Goal: Task Accomplishment & Management: Complete application form

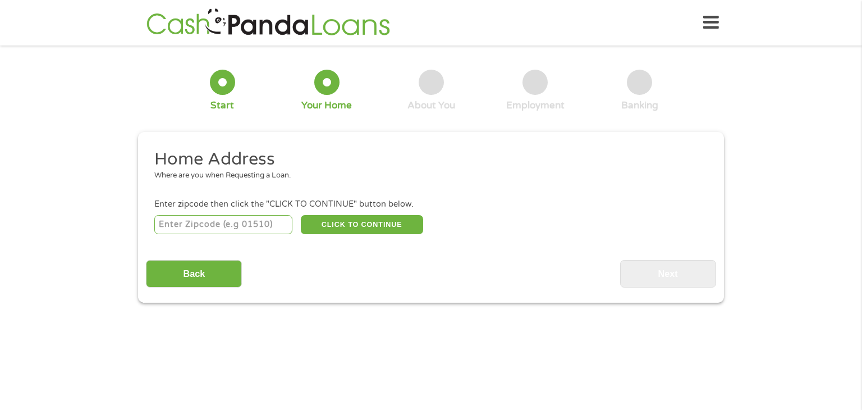
click at [214, 227] on input "number" at bounding box center [223, 224] width 139 height 19
type input "93307"
select select "[US_STATE]"
click at [355, 229] on button "CLICK TO CONTINUE" at bounding box center [362, 224] width 122 height 19
type input "93307"
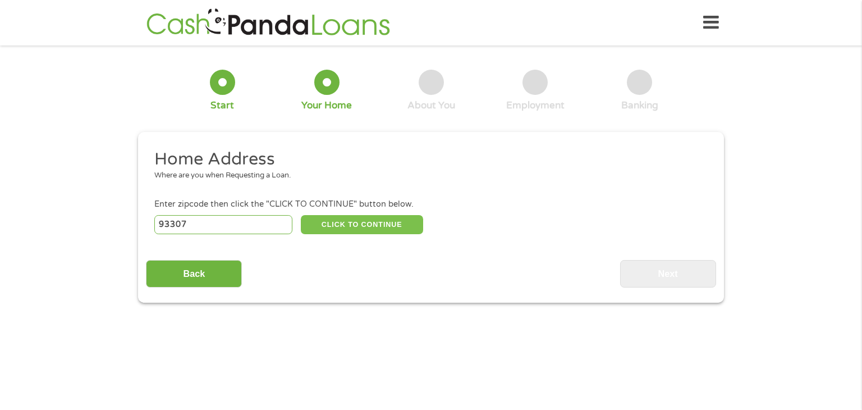
type input "[GEOGRAPHIC_DATA]"
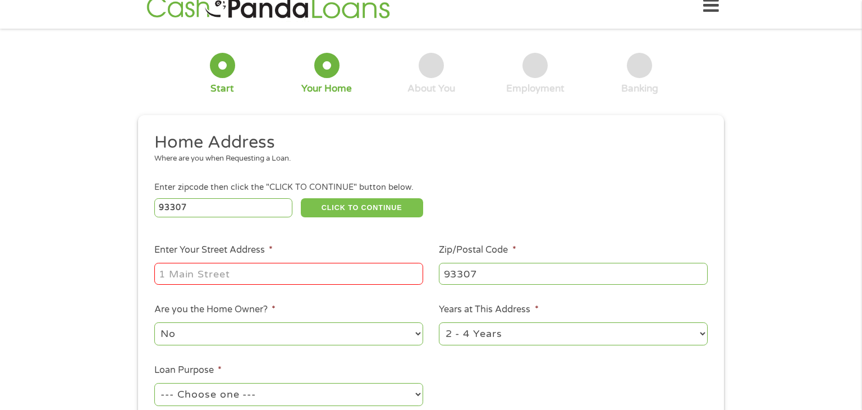
scroll to position [17, 0]
click at [273, 275] on input "Enter Your Street Address *" at bounding box center [288, 272] width 269 height 21
type input "[STREET_ADDRESS]"
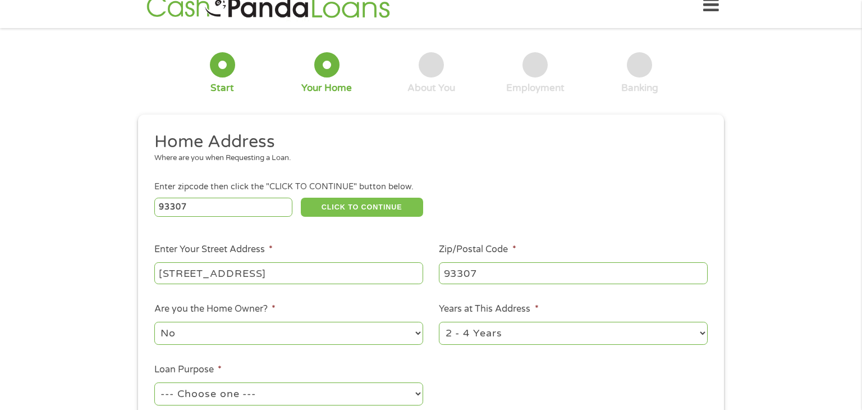
click at [368, 209] on button "CLICK TO CONTINUE" at bounding box center [362, 207] width 122 height 19
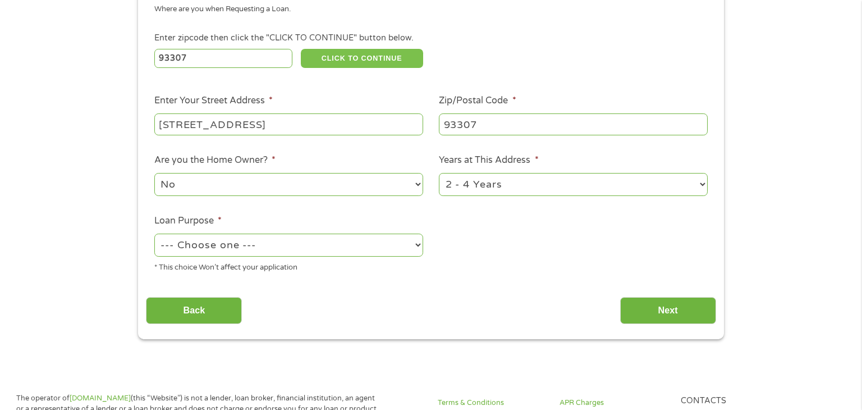
scroll to position [303, 0]
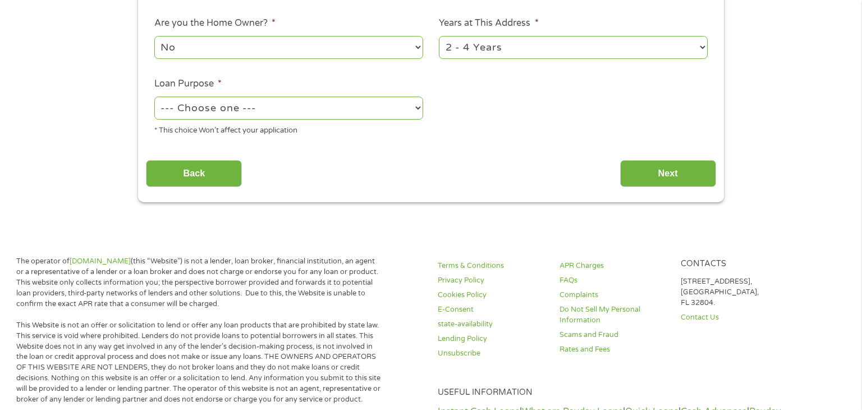
click at [282, 118] on select "--- Choose one --- Pay Bills Debt Consolidation Home Improvement Major Purchase…" at bounding box center [288, 108] width 269 height 23
click at [154, 97] on select "--- Choose one --- Pay Bills Debt Consolidation Home Improvement Major Purchase…" at bounding box center [288, 108] width 269 height 23
click at [235, 106] on select "--- Choose one --- Pay Bills Debt Consolidation Home Improvement Major Purchase…" at bounding box center [288, 108] width 269 height 23
select select "paybills"
click at [154, 97] on select "--- Choose one --- Pay Bills Debt Consolidation Home Improvement Major Purchase…" at bounding box center [288, 108] width 269 height 23
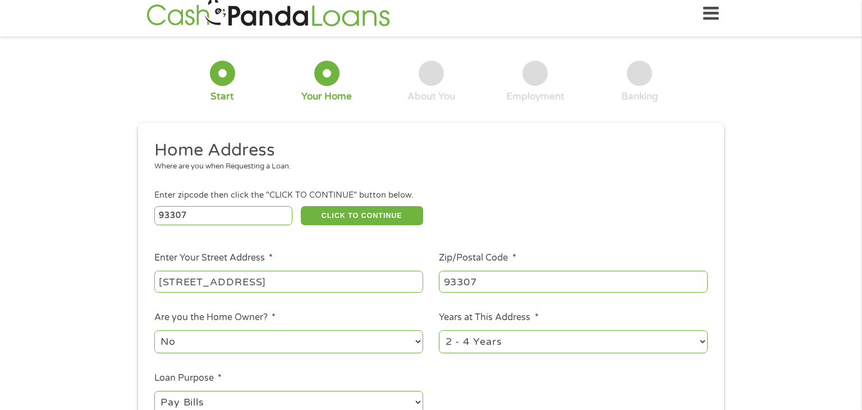
scroll to position [0, 0]
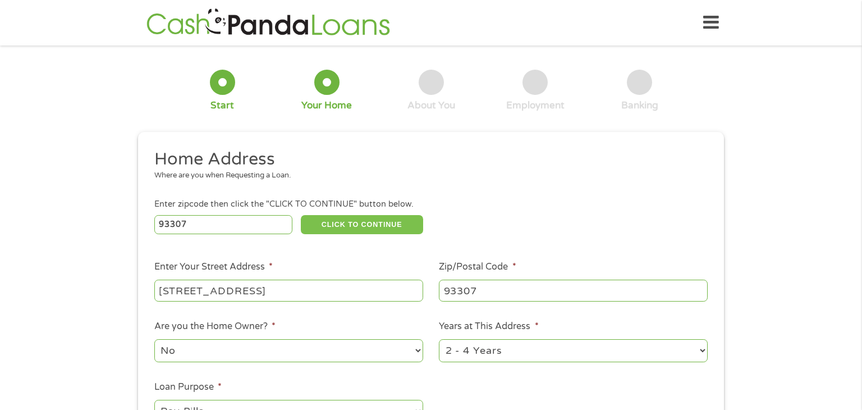
click at [378, 232] on button "CLICK TO CONTINUE" at bounding box center [362, 224] width 122 height 19
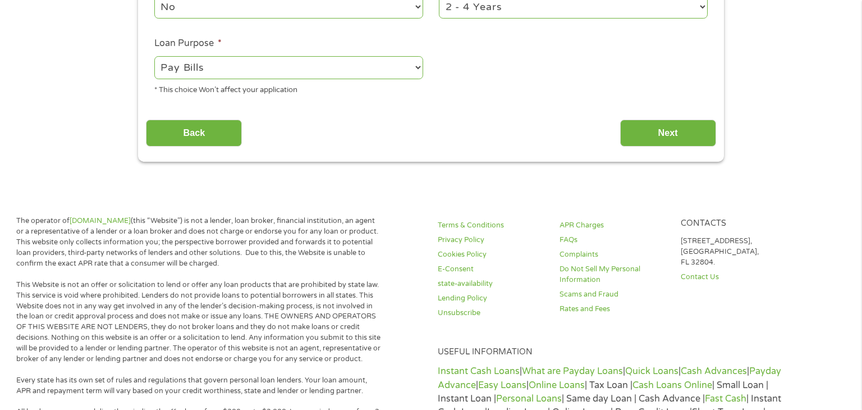
scroll to position [146, 0]
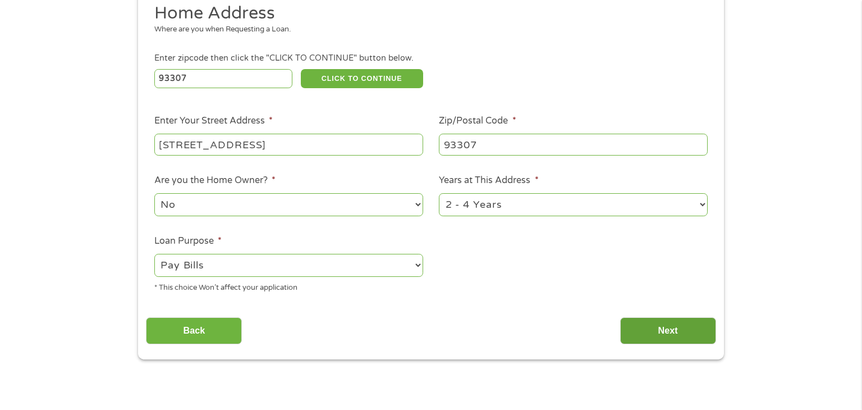
click at [666, 339] on input "Next" at bounding box center [668, 331] width 96 height 28
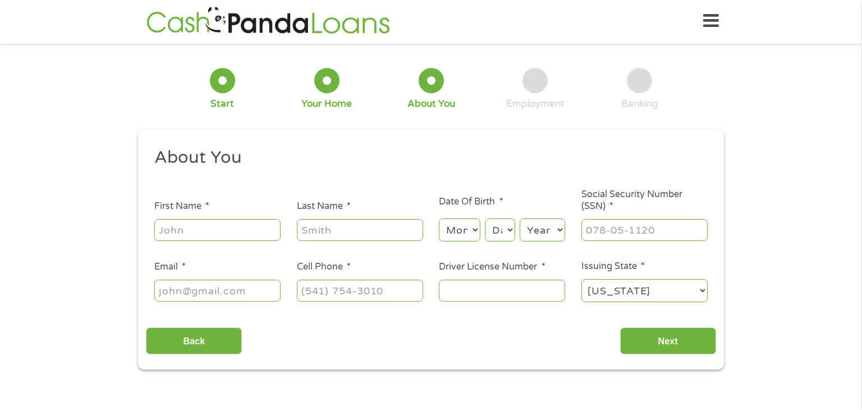
scroll to position [0, 0]
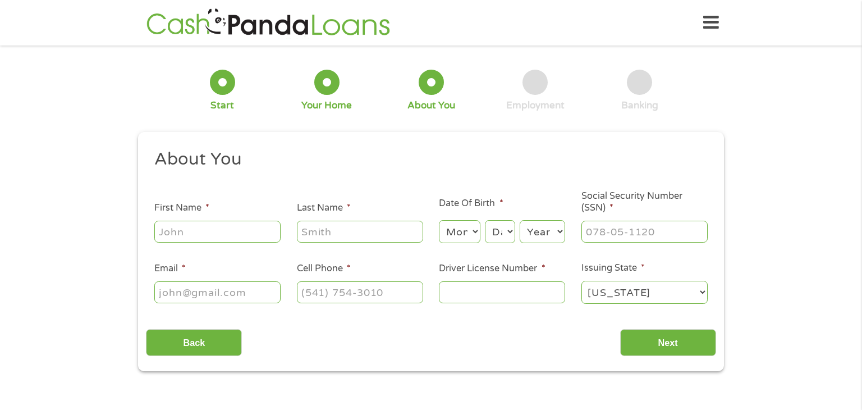
click at [239, 226] on input "First Name *" at bounding box center [217, 231] width 126 height 21
type input "[PERSON_NAME]"
type input "[EMAIL_ADDRESS][DOMAIN_NAME]"
type input "[PHONE_NUMBER]"
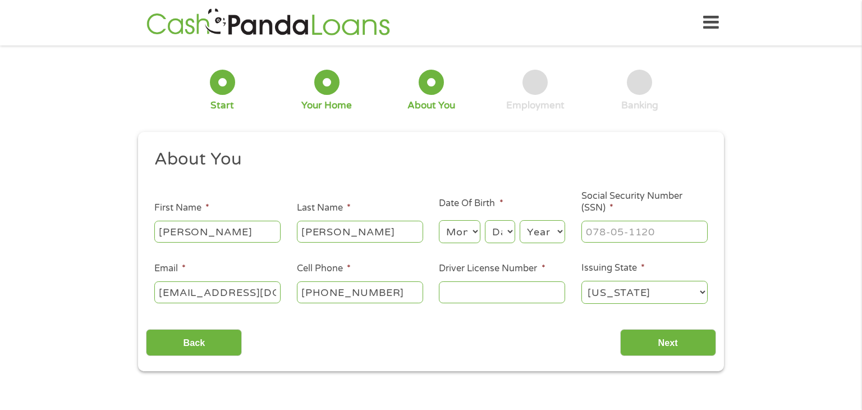
click at [450, 232] on select "Month 1 2 3 4 5 6 7 8 9 10 11 12" at bounding box center [459, 231] width 41 height 23
click at [628, 137] on div "This field is hidden when viewing the form gclid CjwKCAjw6P3GBhBVEiwAJPjmLvuLGM…" at bounding box center [431, 252] width 586 height 240
